Goal: Transaction & Acquisition: Download file/media

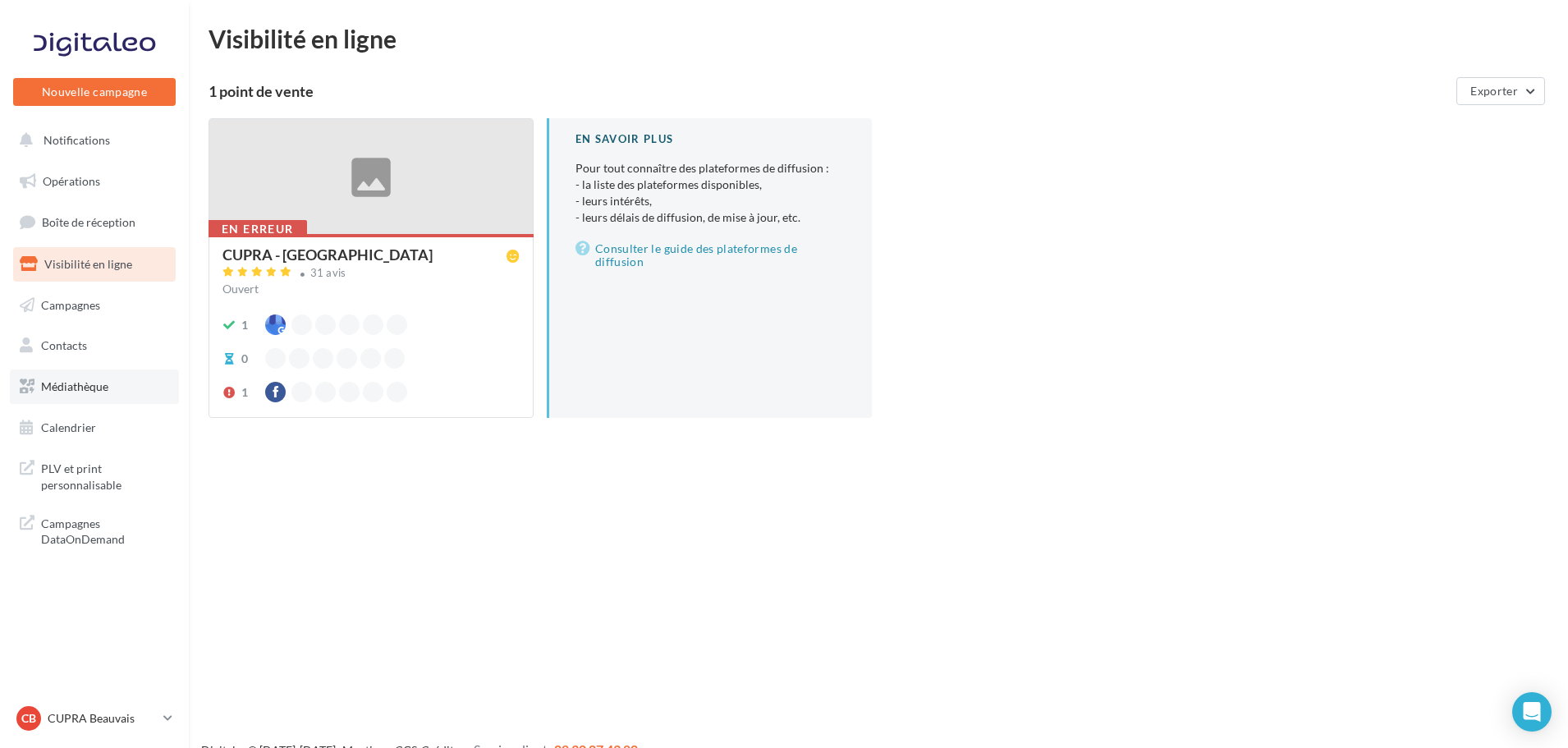
drag, startPoint x: 81, startPoint y: 386, endPoint x: 69, endPoint y: 380, distance: 13.4
click at [69, 380] on span "Médiathèque" at bounding box center [74, 387] width 68 height 14
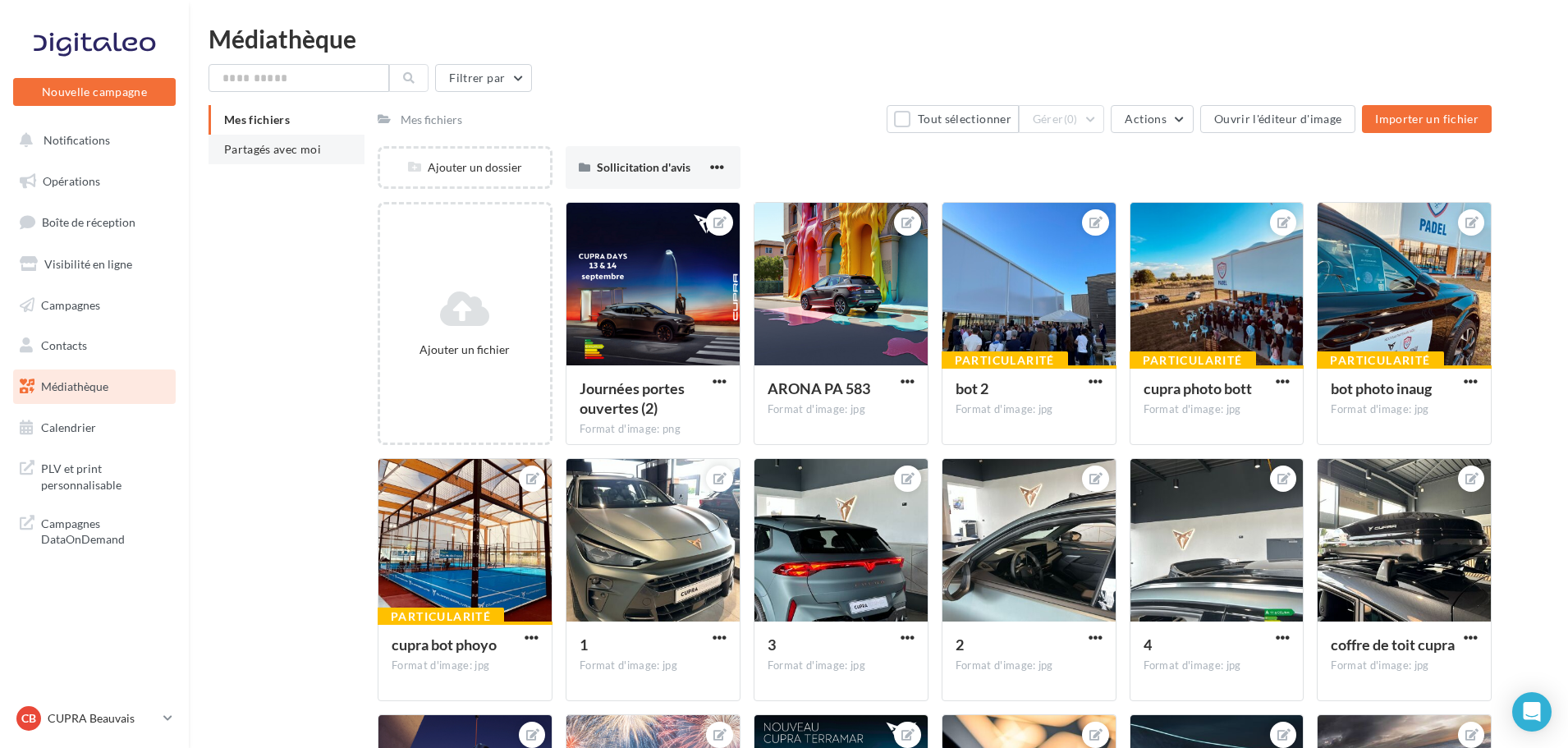
drag, startPoint x: 314, startPoint y: 144, endPoint x: 284, endPoint y: 153, distance: 31.3
click at [284, 153] on span "Partagés avec moi" at bounding box center [272, 149] width 97 height 14
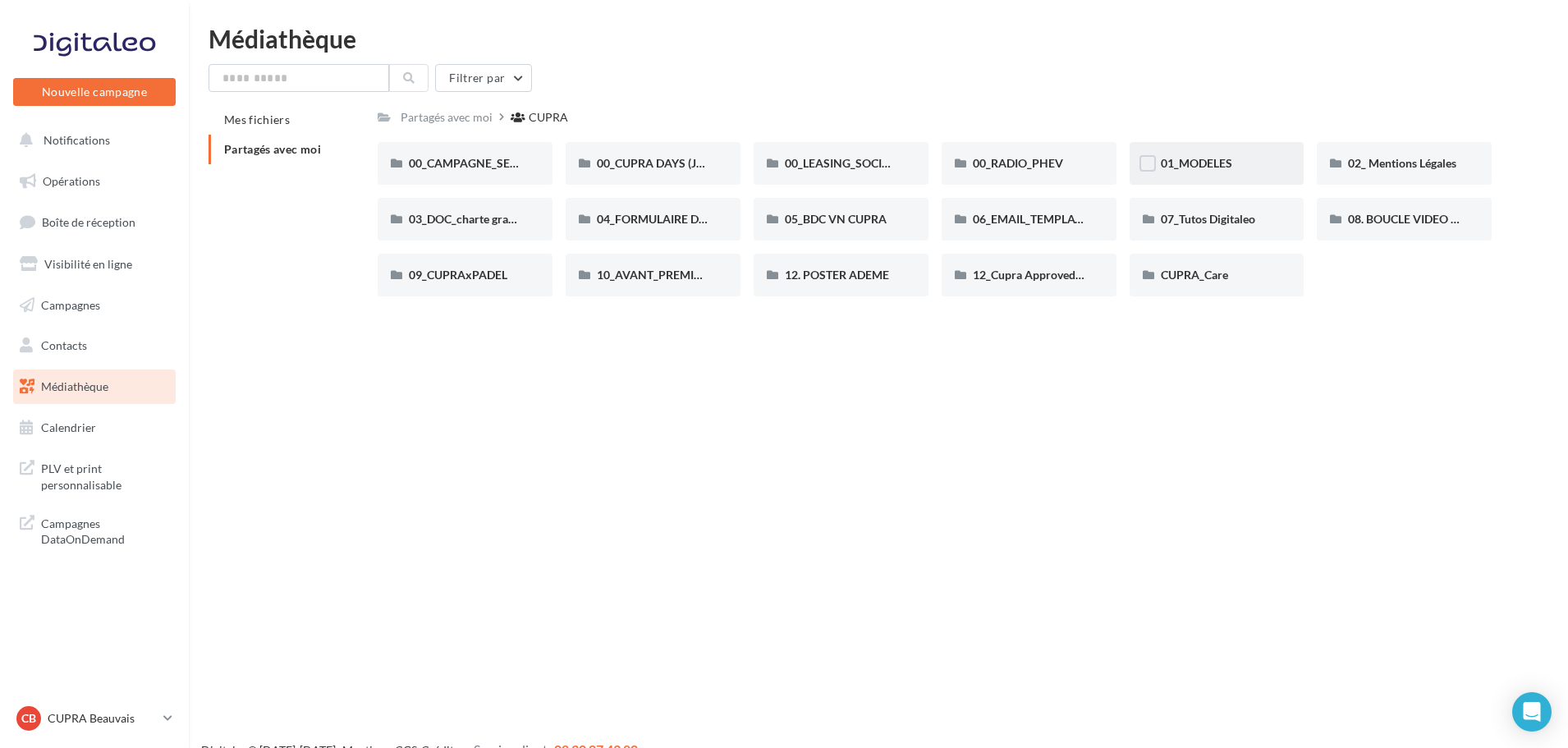
drag, startPoint x: 1182, startPoint y: 183, endPoint x: 1171, endPoint y: 164, distance: 22.0
click at [1167, 164] on span "01_MODELES" at bounding box center [1196, 163] width 71 height 14
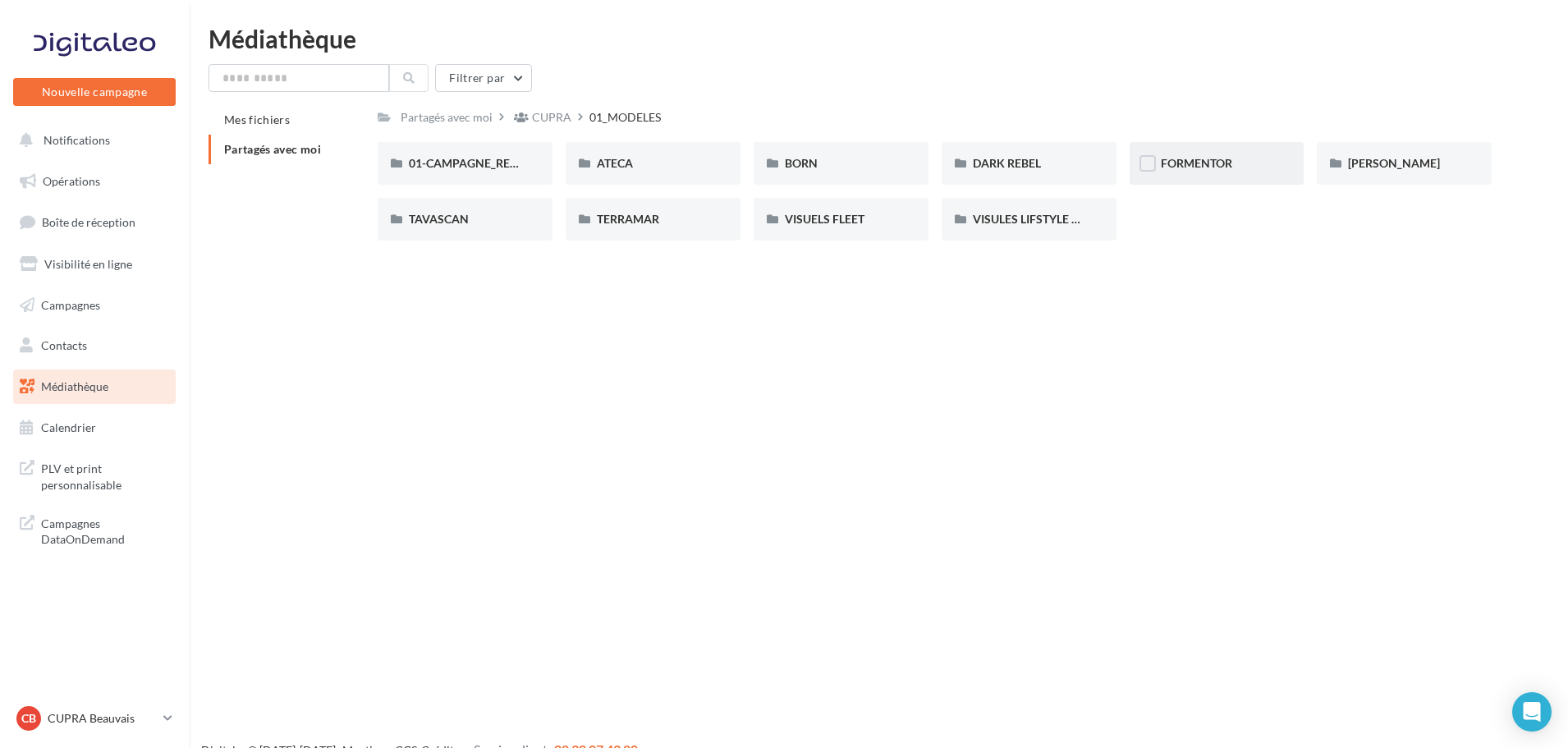
click at [1177, 170] on div "FORMENTOR" at bounding box center [1217, 164] width 113 height 17
drag, startPoint x: 468, startPoint y: 161, endPoint x: 449, endPoint y: 165, distance: 19.4
click at [449, 165] on span "01-IMAGES" at bounding box center [439, 163] width 61 height 14
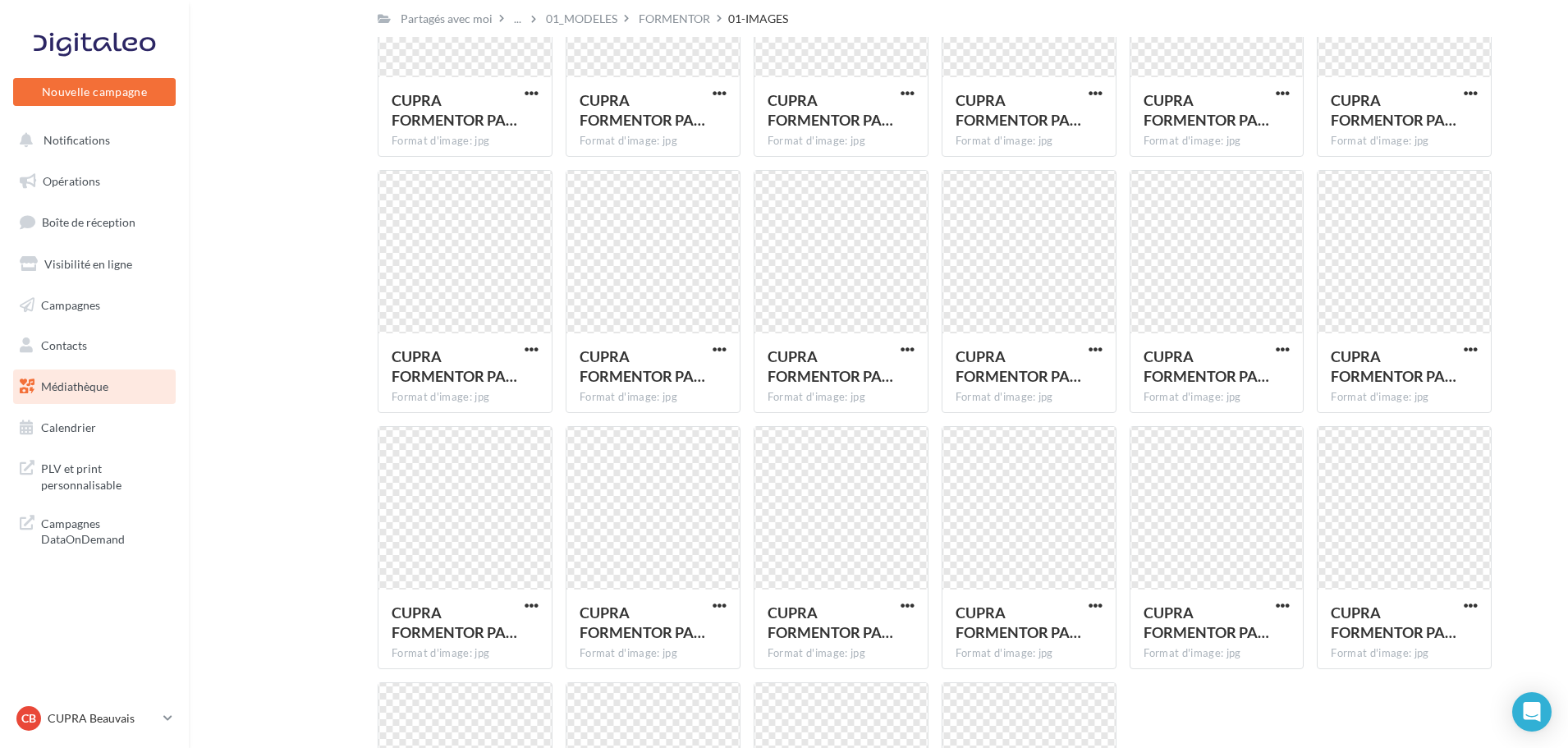
scroll to position [3047, 0]
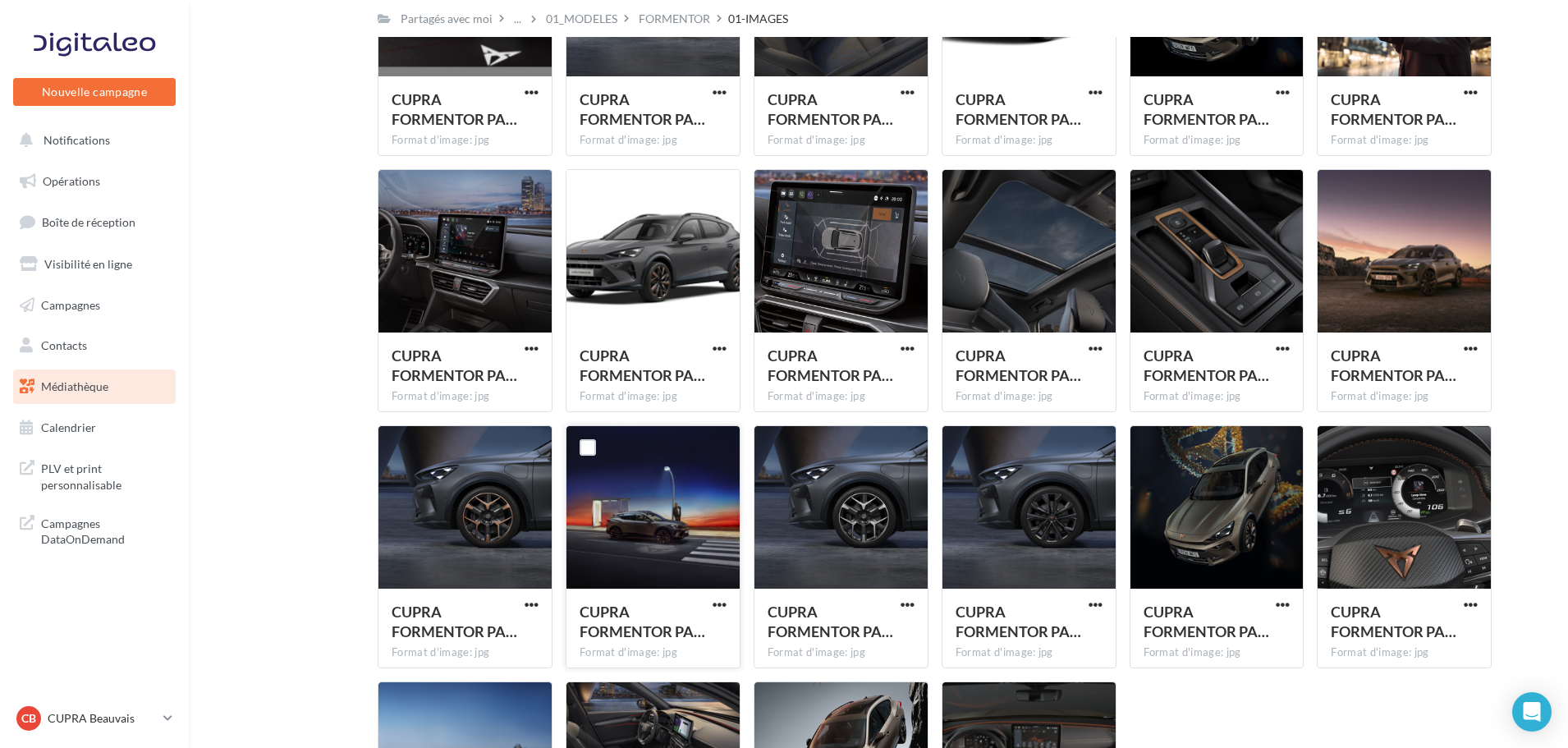
drag, startPoint x: 715, startPoint y: 599, endPoint x: 706, endPoint y: 612, distance: 15.8
drag, startPoint x: 706, startPoint y: 612, endPoint x: 688, endPoint y: 610, distance: 18.1
click at [688, 610] on div "CUPRA FORMENTOR PA…" at bounding box center [643, 622] width 127 height 39
click at [715, 596] on div "CUPRA FORMENTOR PA… Format d'image: jpg" at bounding box center [653, 627] width 173 height 77
click at [715, 600] on span "button" at bounding box center [719, 605] width 14 height 14
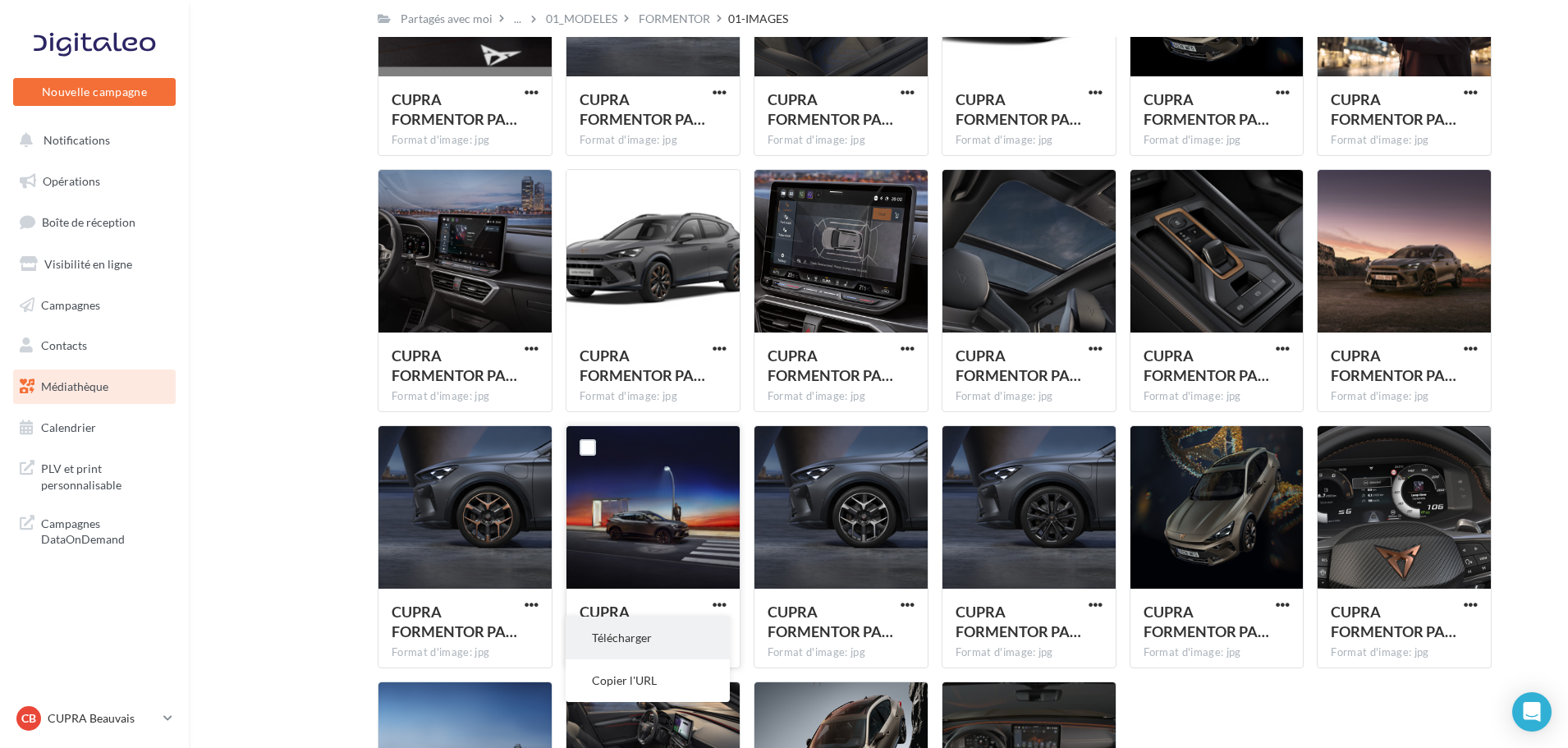
click at [639, 631] on button "Télécharger" at bounding box center [648, 638] width 164 height 43
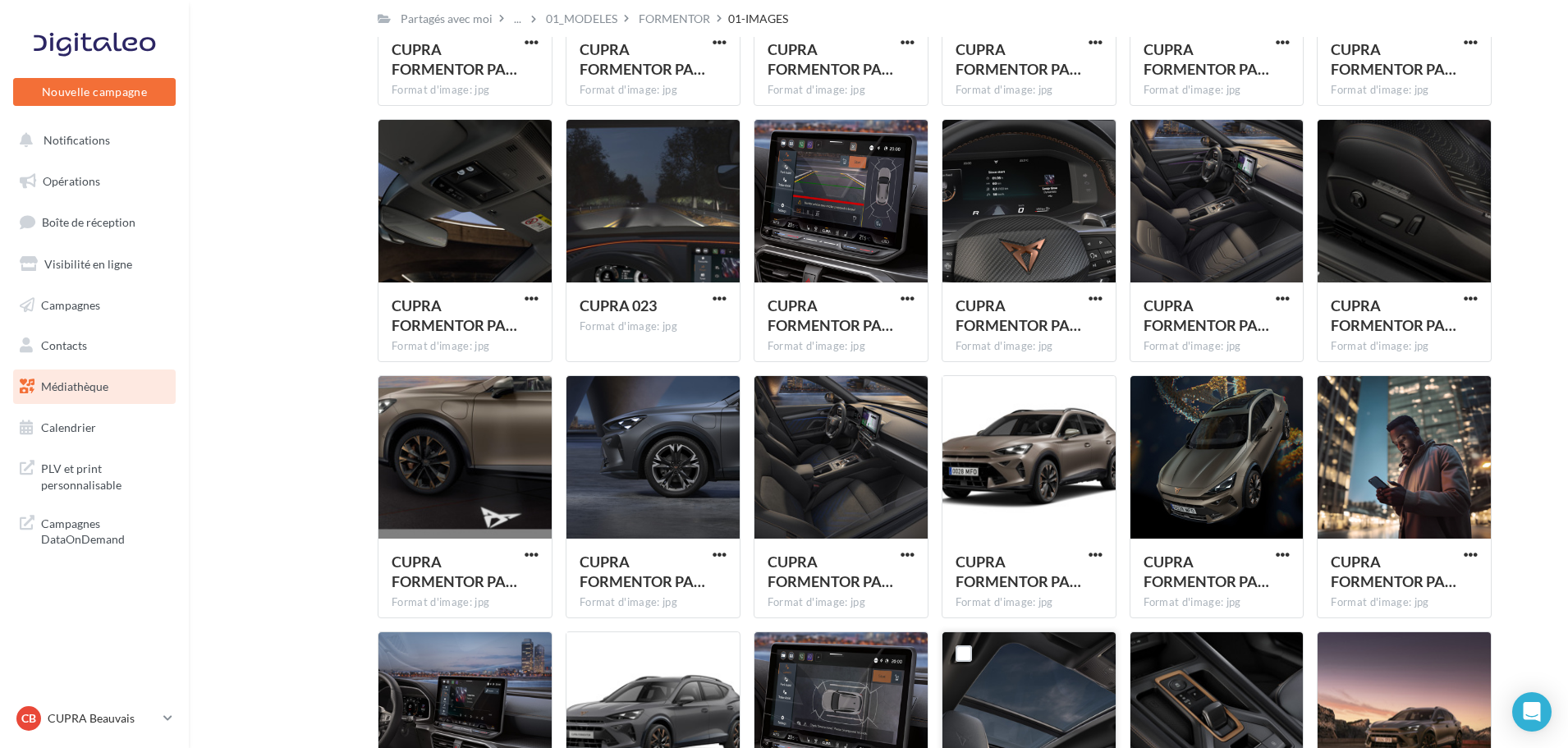
scroll to position [2189, 0]
